Goal: Task Accomplishment & Management: Manage account settings

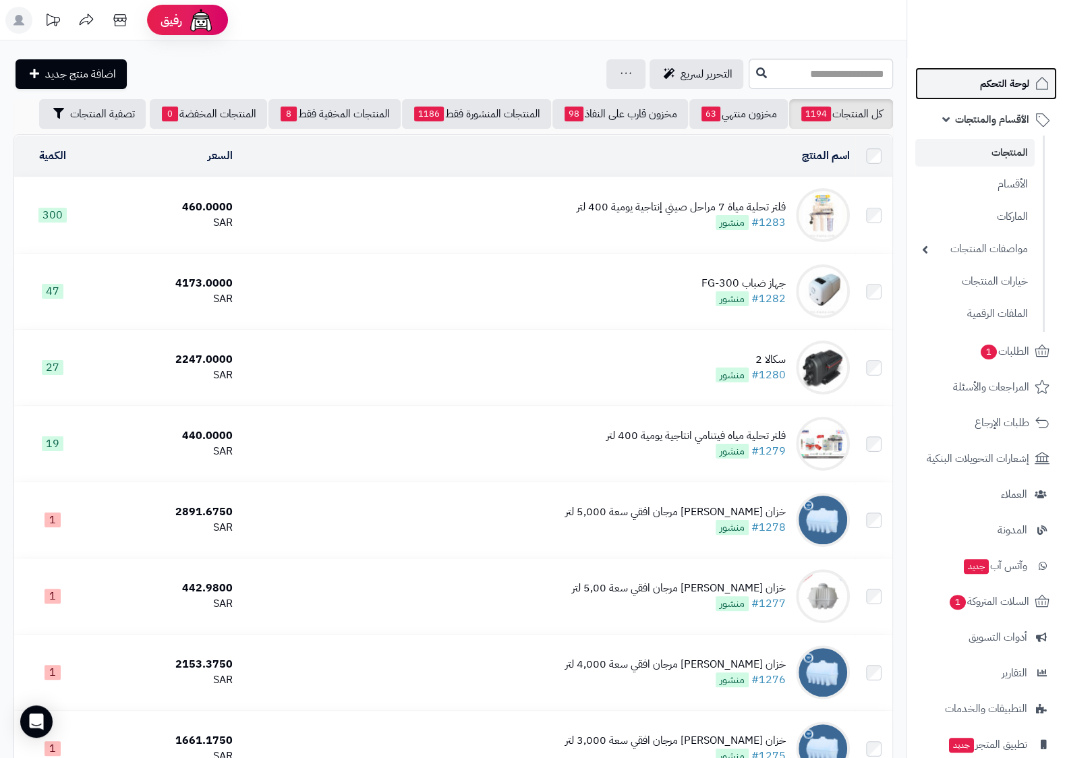
click at [1004, 80] on span "لوحة التحكم" at bounding box center [1004, 83] width 49 height 19
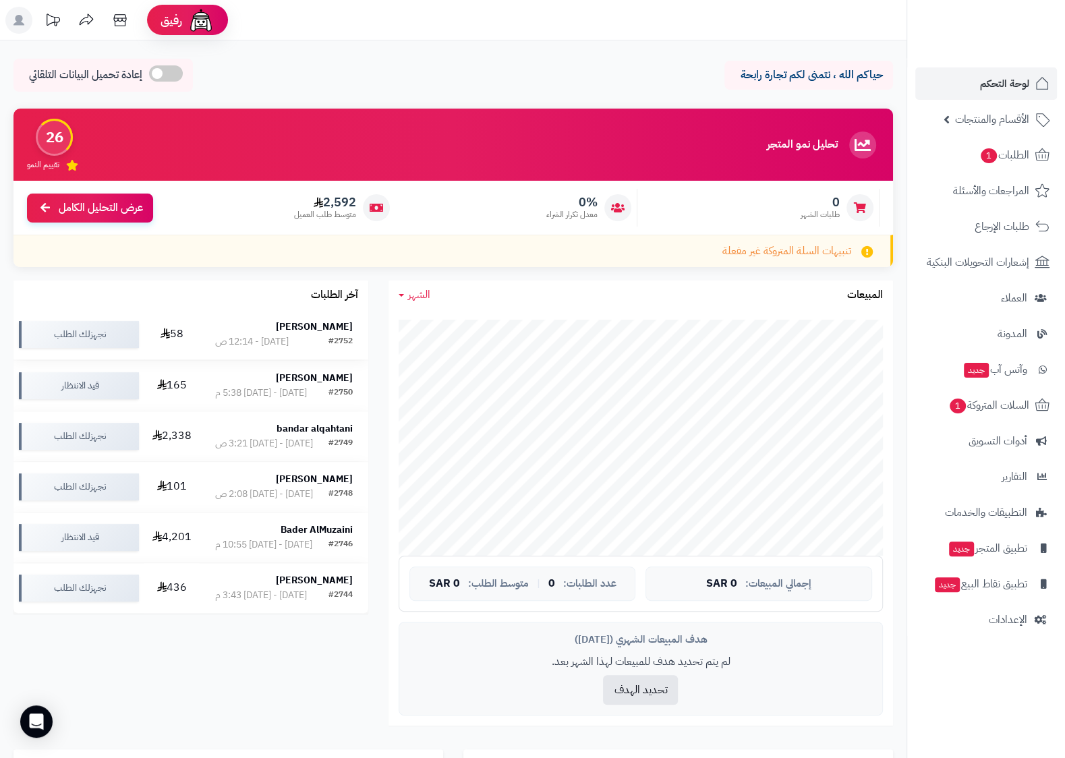
click at [331, 331] on strong "هاشم الجرافي" at bounding box center [314, 327] width 77 height 14
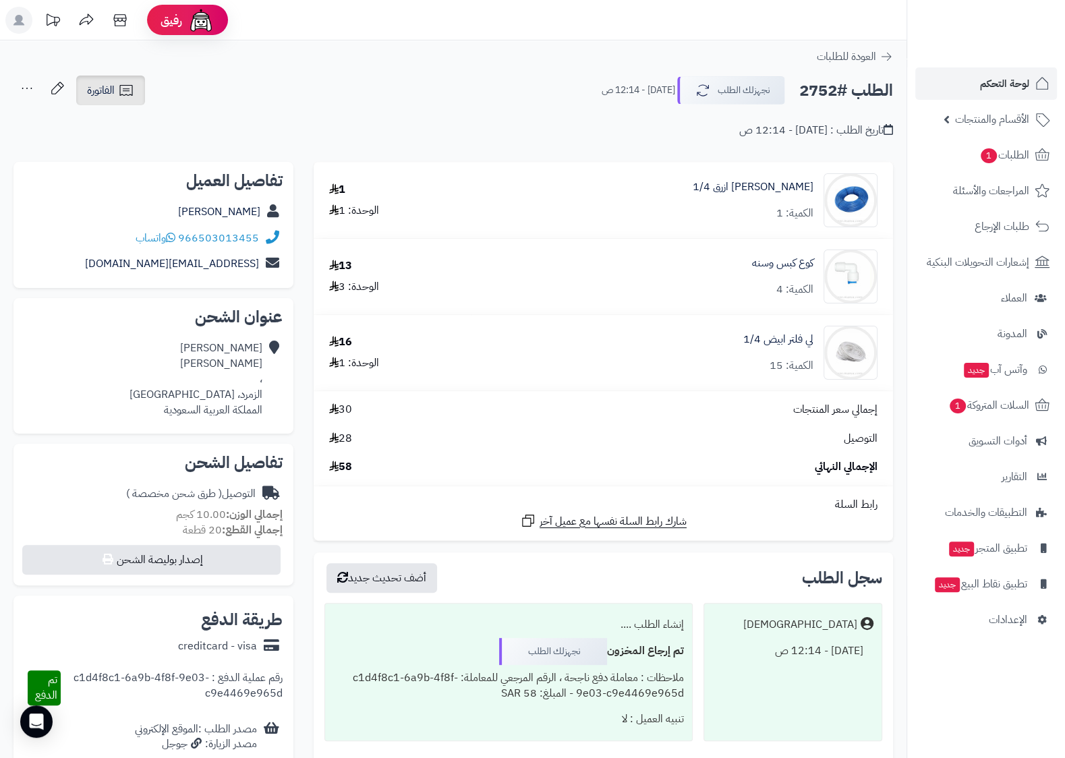
click at [103, 90] on span "الفاتورة" at bounding box center [101, 90] width 28 height 16
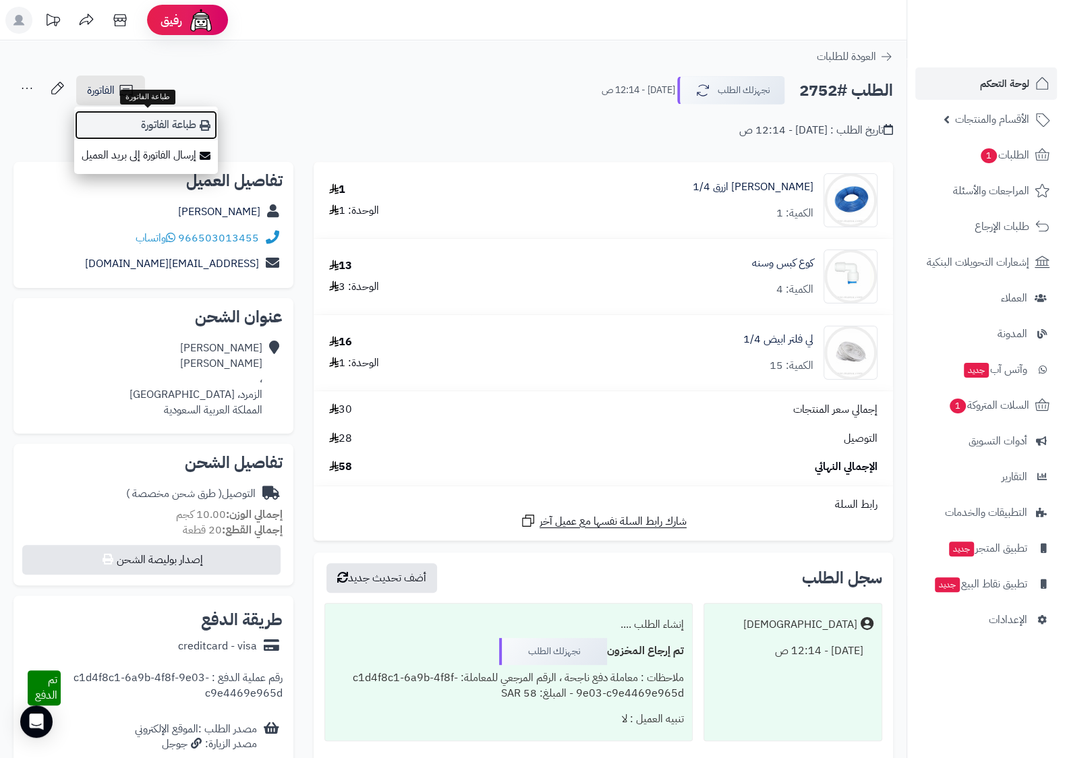
click at [177, 127] on link "طباعة الفاتورة" at bounding box center [146, 125] width 144 height 30
